Goal: Task Accomplishment & Management: Manage account settings

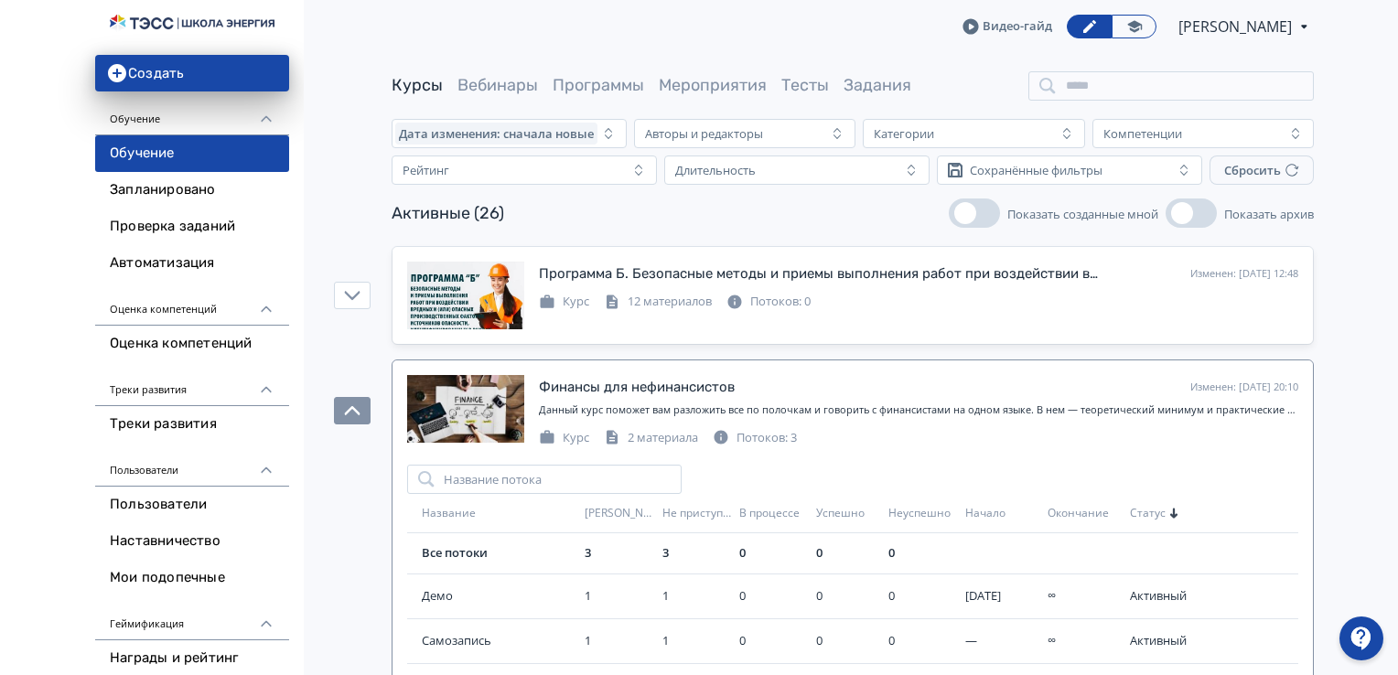
click at [403, 92] on link "Курсы" at bounding box center [417, 85] width 51 height 20
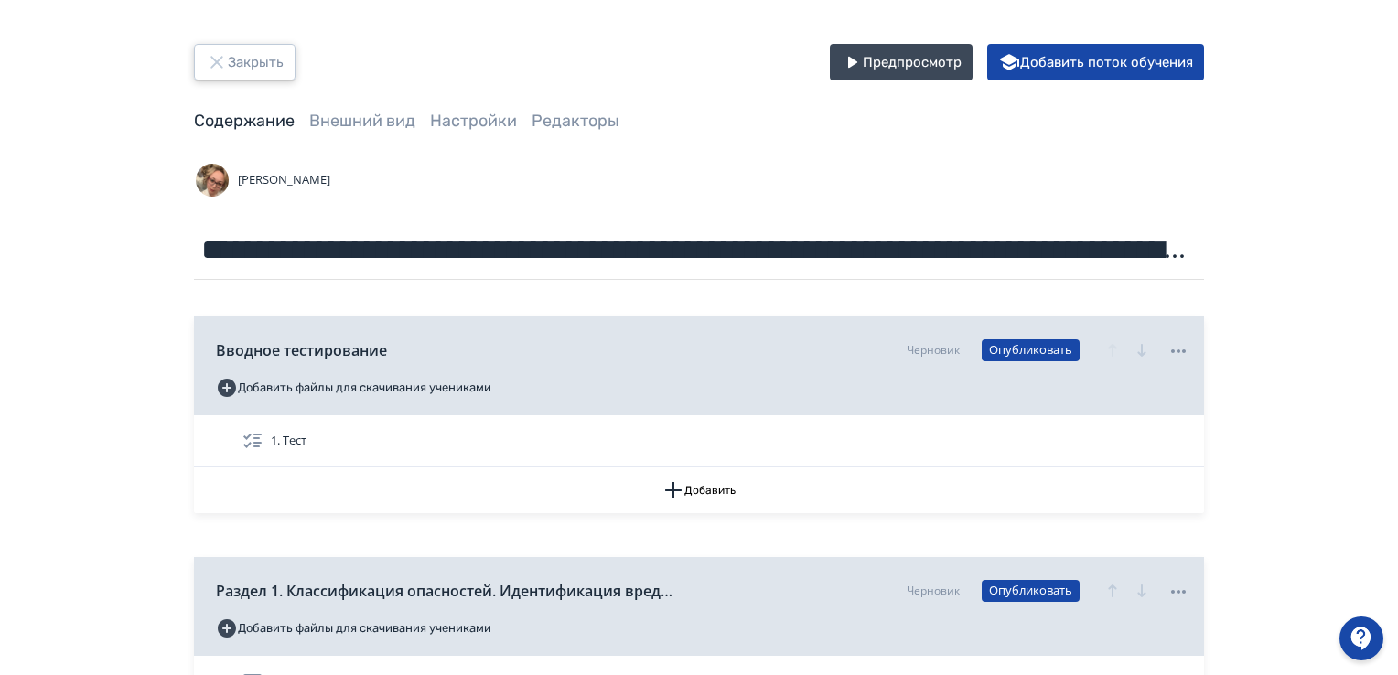
click at [213, 63] on icon "button" at bounding box center [216, 62] width 12 height 12
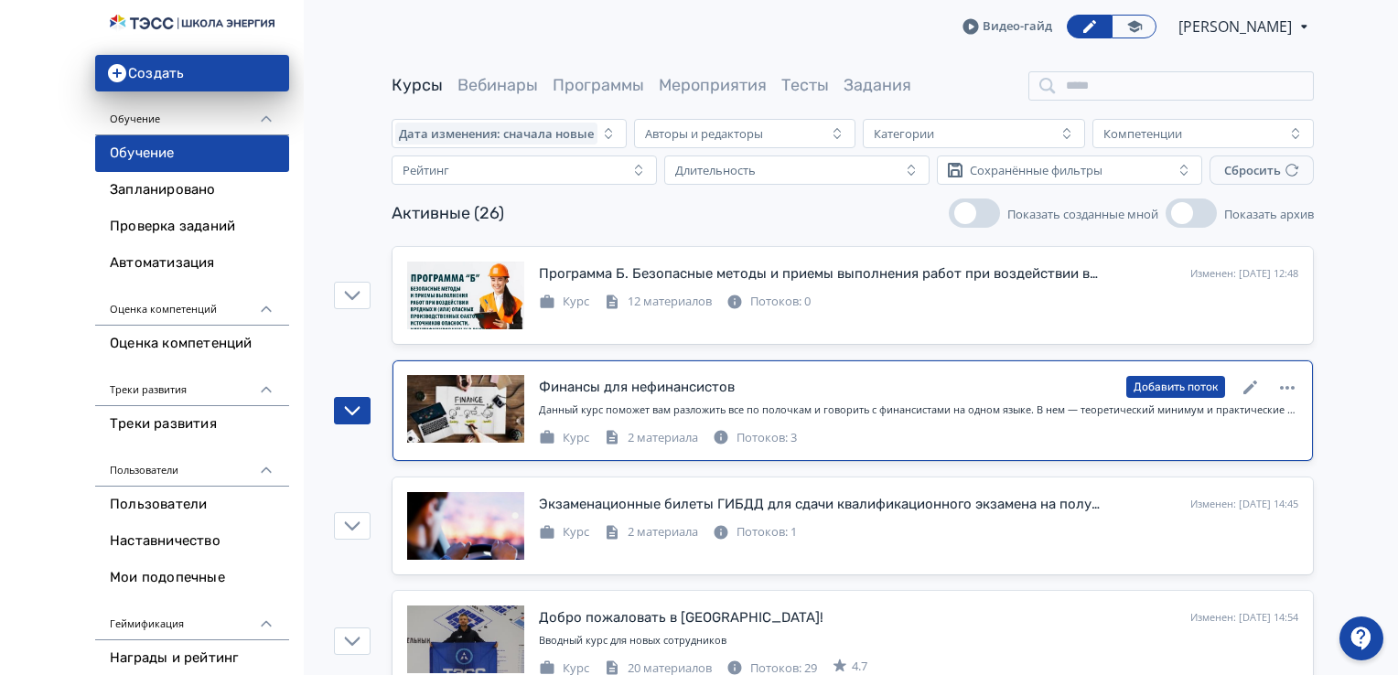
click at [757, 437] on div "Потоков: 3" at bounding box center [755, 438] width 84 height 18
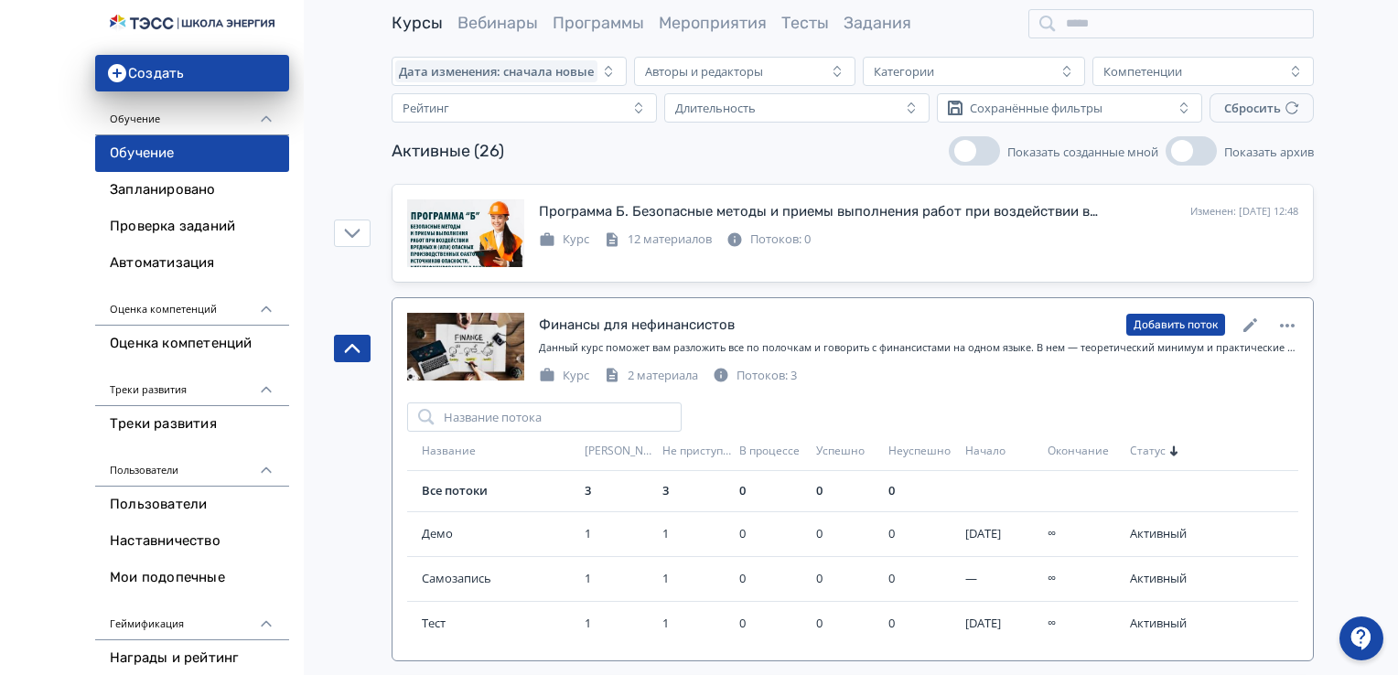
scroll to position [92, 0]
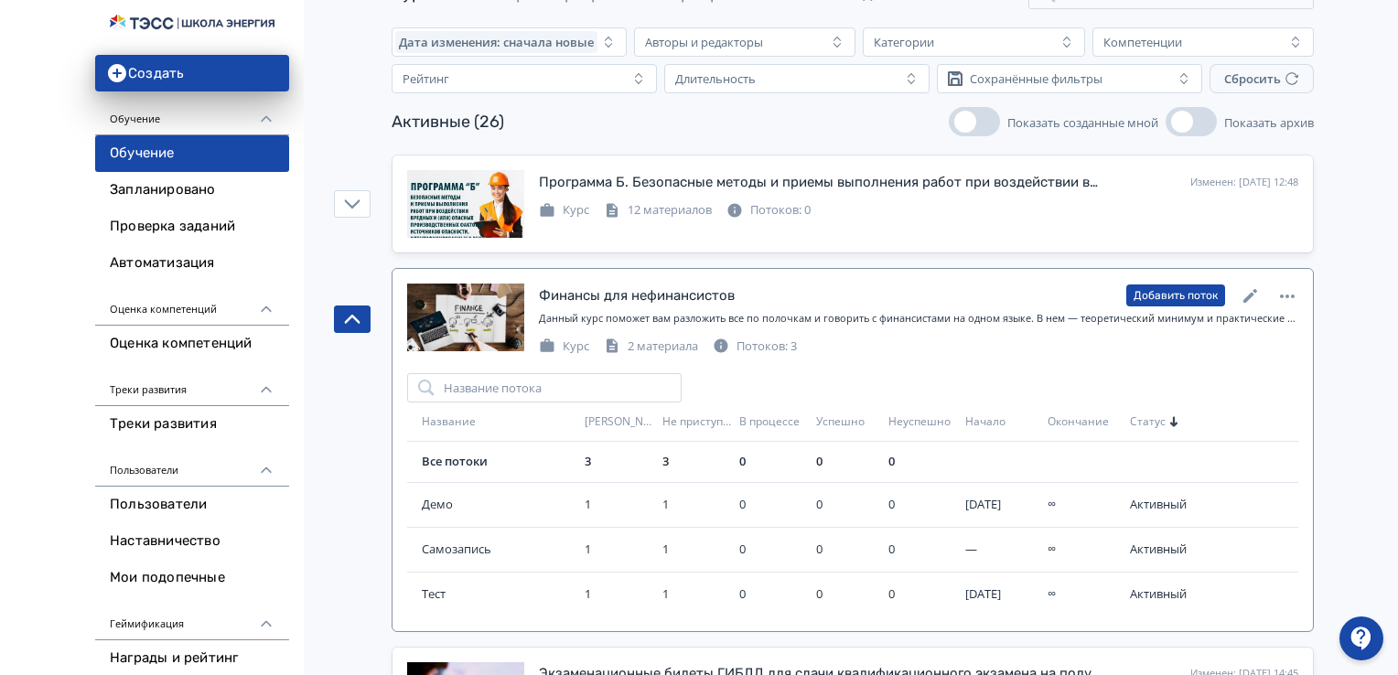
click at [766, 349] on div "Потоков: 3" at bounding box center [755, 347] width 84 height 18
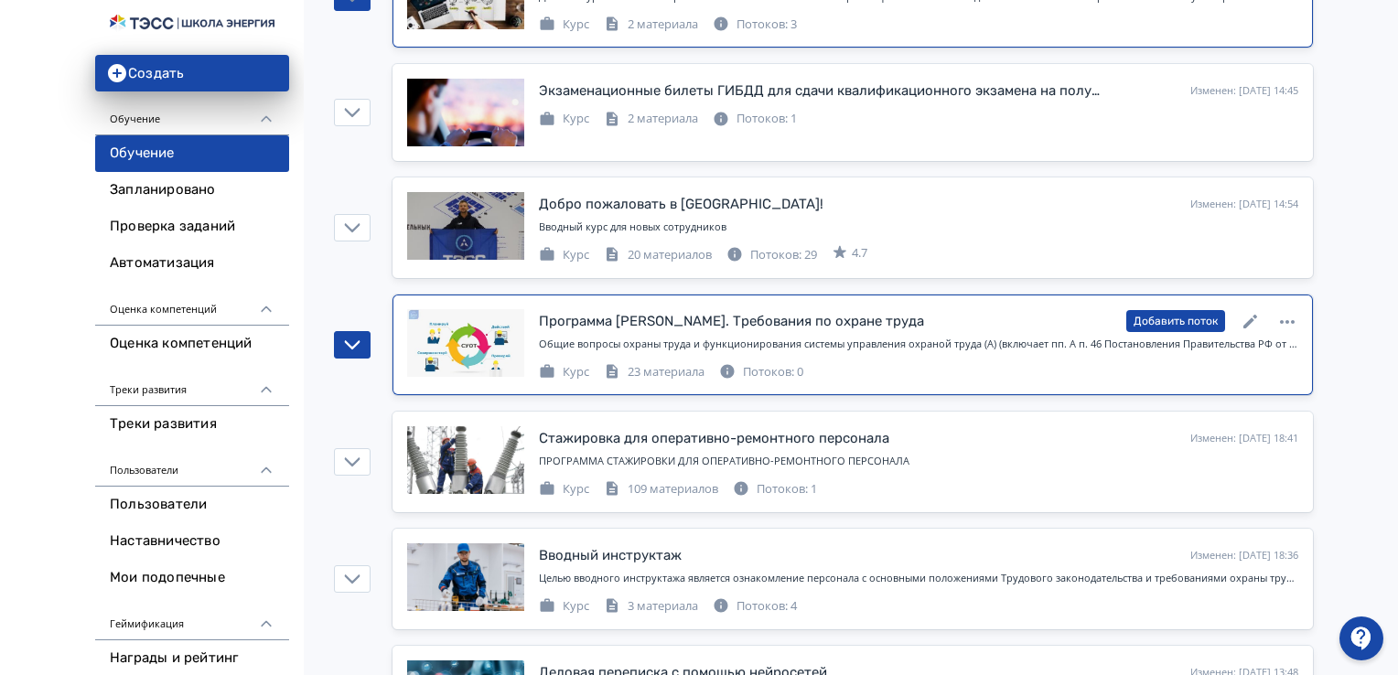
scroll to position [458, 0]
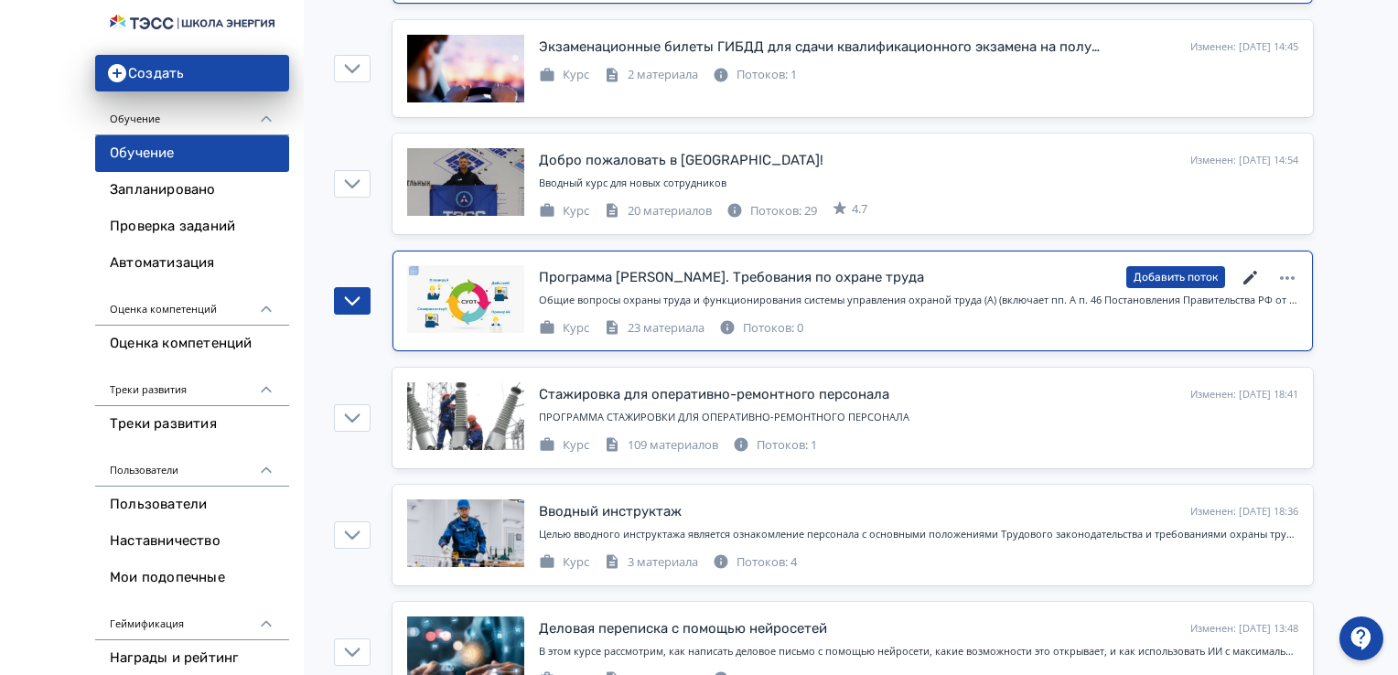
click at [1252, 284] on icon at bounding box center [1251, 278] width 22 height 22
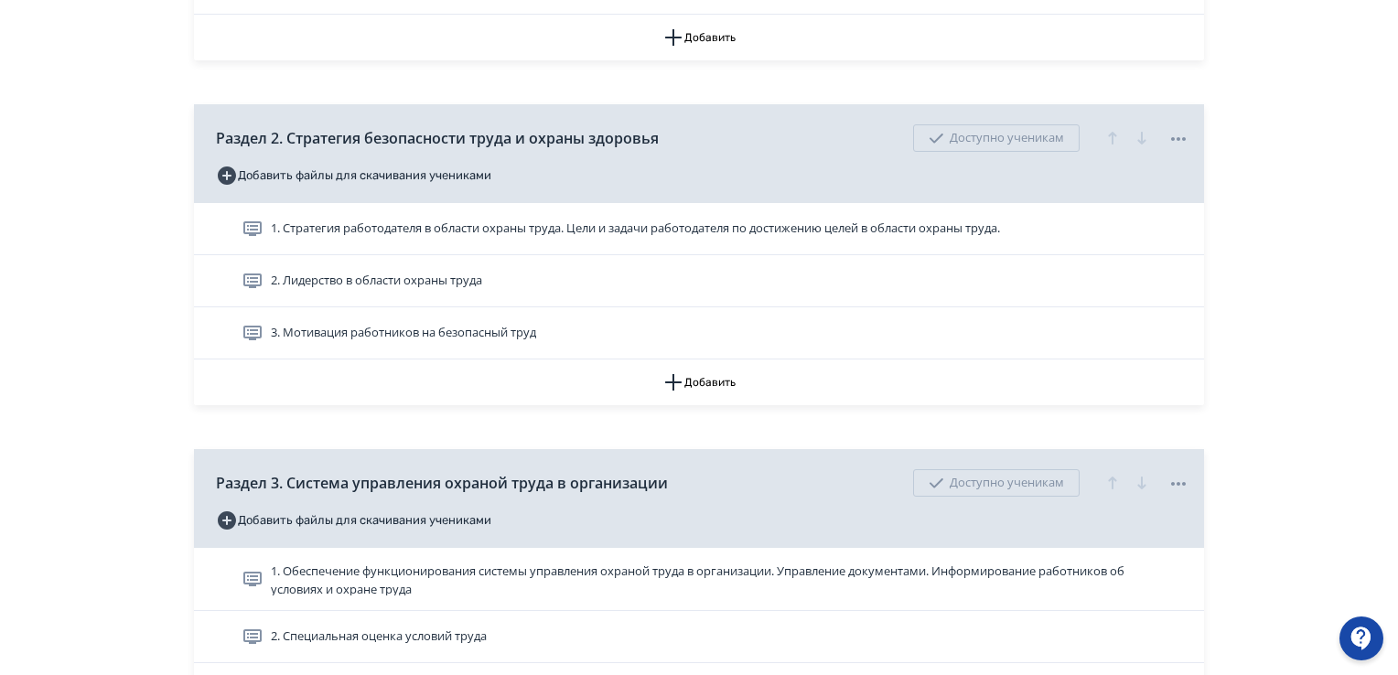
scroll to position [901, 0]
